Goal: Information Seeking & Learning: Learn about a topic

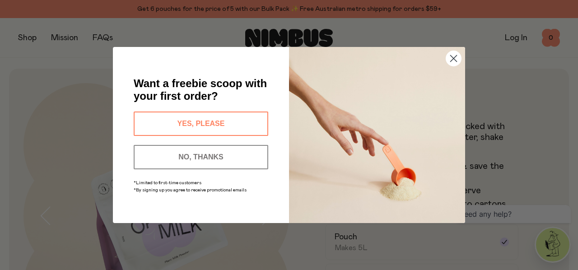
click at [220, 117] on button "YES, PLEASE" at bounding box center [201, 123] width 135 height 24
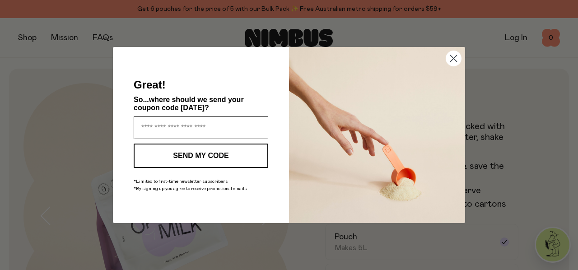
click at [206, 125] on input "Enter your email address" at bounding box center [201, 127] width 135 height 23
type input "**********"
click at [195, 157] on button "SEND MY CODE" at bounding box center [201, 156] width 135 height 24
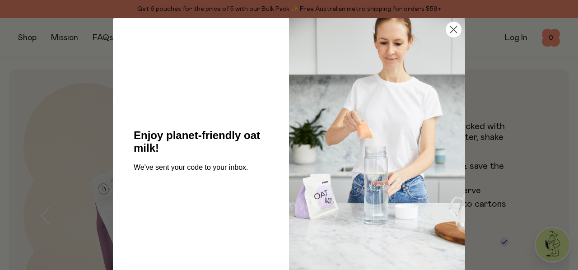
click at [453, 33] on icon "Close dialog" at bounding box center [453, 30] width 6 height 6
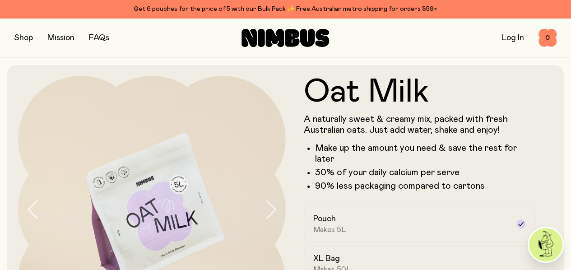
click at [99, 37] on link "FAQs" at bounding box center [99, 38] width 20 height 8
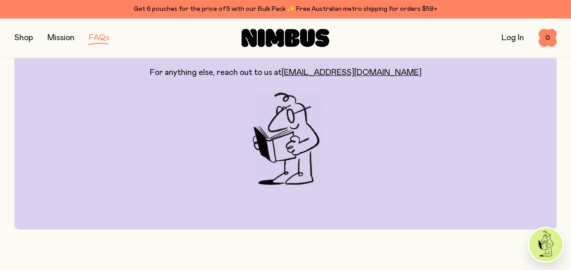
scroll to position [226, 0]
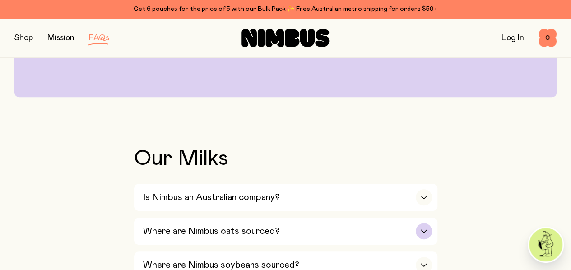
click at [289, 218] on div "Where are Nimbus oats sourced?" at bounding box center [287, 231] width 289 height 27
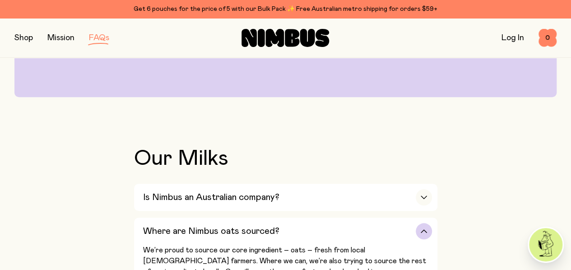
click at [287, 218] on div "Where are Nimbus oats sourced?" at bounding box center [287, 231] width 289 height 27
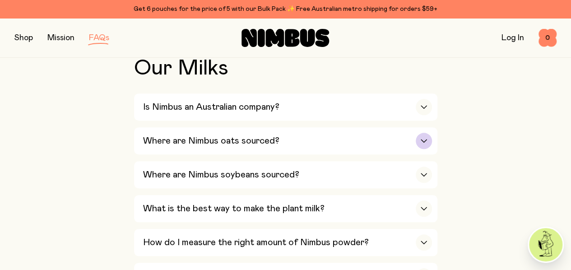
scroll to position [406, 0]
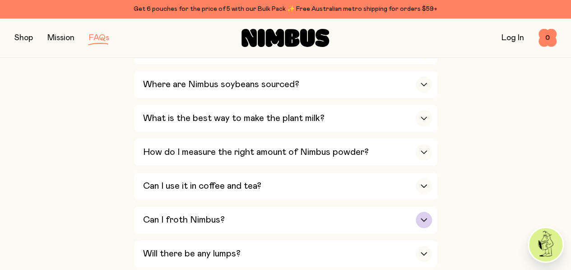
click at [283, 206] on div "Can I froth Nimbus?" at bounding box center [287, 219] width 289 height 27
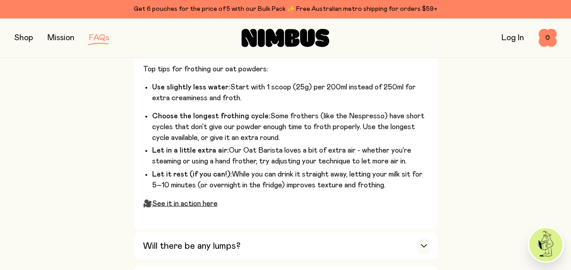
scroll to position [677, 0]
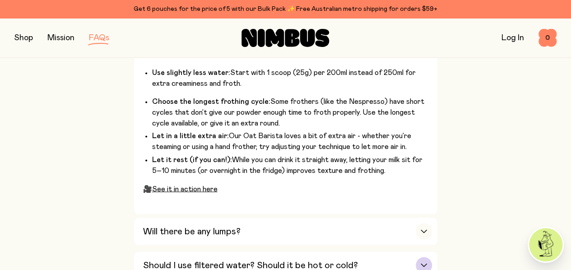
click at [251, 260] on h3 "Should I use filtered water? Should it be hot or cold?" at bounding box center [250, 265] width 215 height 11
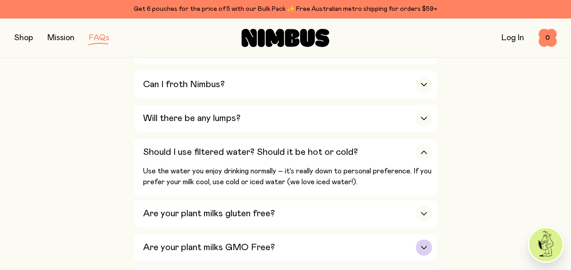
scroll to position [587, 0]
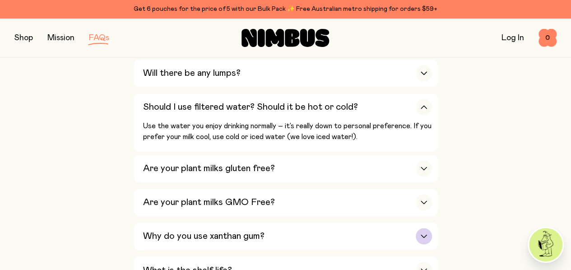
click at [253, 231] on h3 "Why do you use xanthan gum?" at bounding box center [203, 236] width 121 height 11
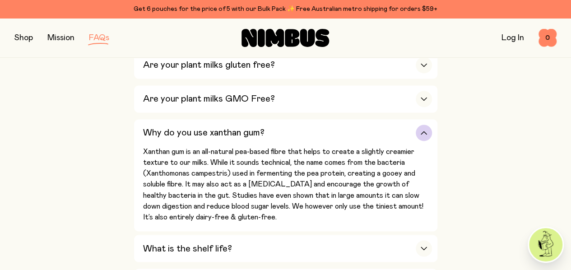
scroll to position [722, 0]
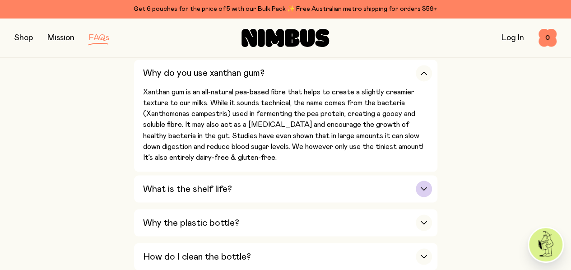
click at [273, 175] on div "What is the shelf life?" at bounding box center [287, 188] width 289 height 27
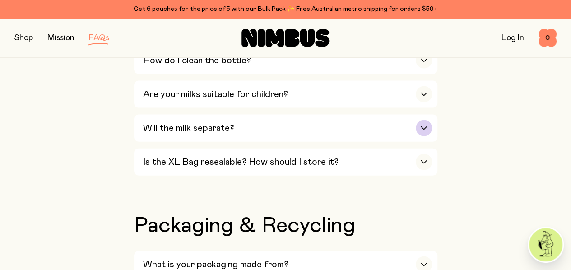
scroll to position [948, 0]
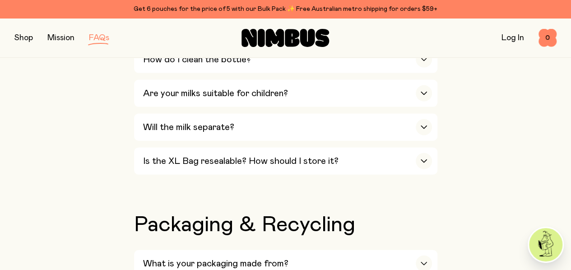
click at [31, 37] on button "button" at bounding box center [23, 38] width 19 height 13
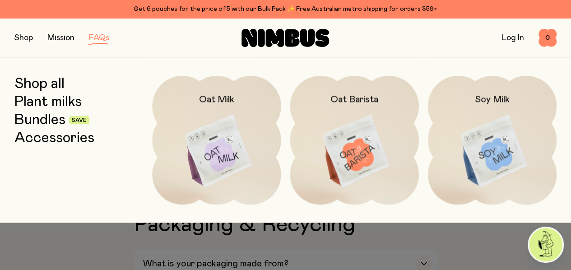
click at [49, 125] on link "Bundles" at bounding box center [39, 120] width 51 height 16
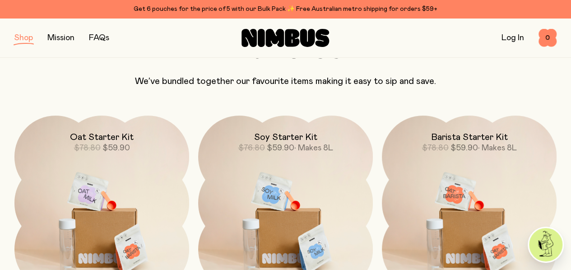
scroll to position [135, 0]
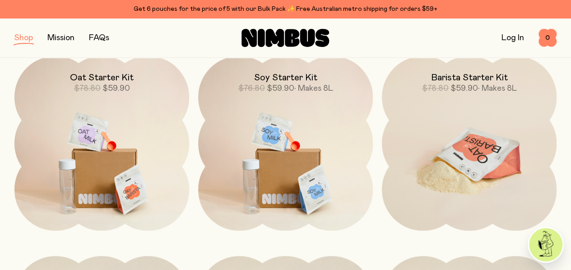
click at [451, 131] on img at bounding box center [469, 158] width 175 height 205
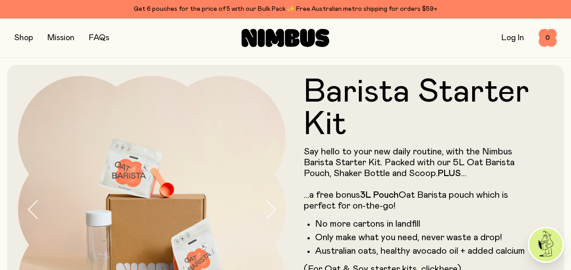
click at [20, 37] on button "button" at bounding box center [23, 38] width 19 height 13
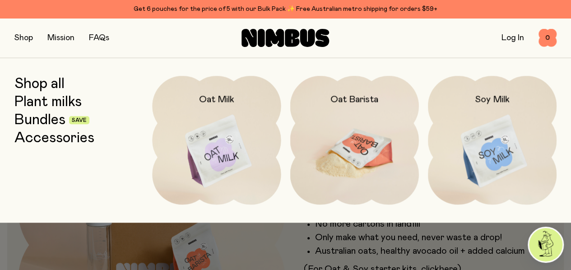
click at [354, 116] on img at bounding box center [354, 151] width 129 height 151
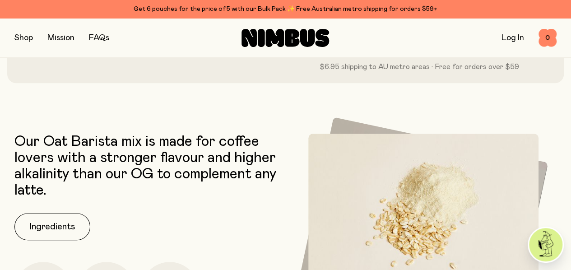
scroll to position [361, 0]
